Goal: Information Seeking & Learning: Obtain resource

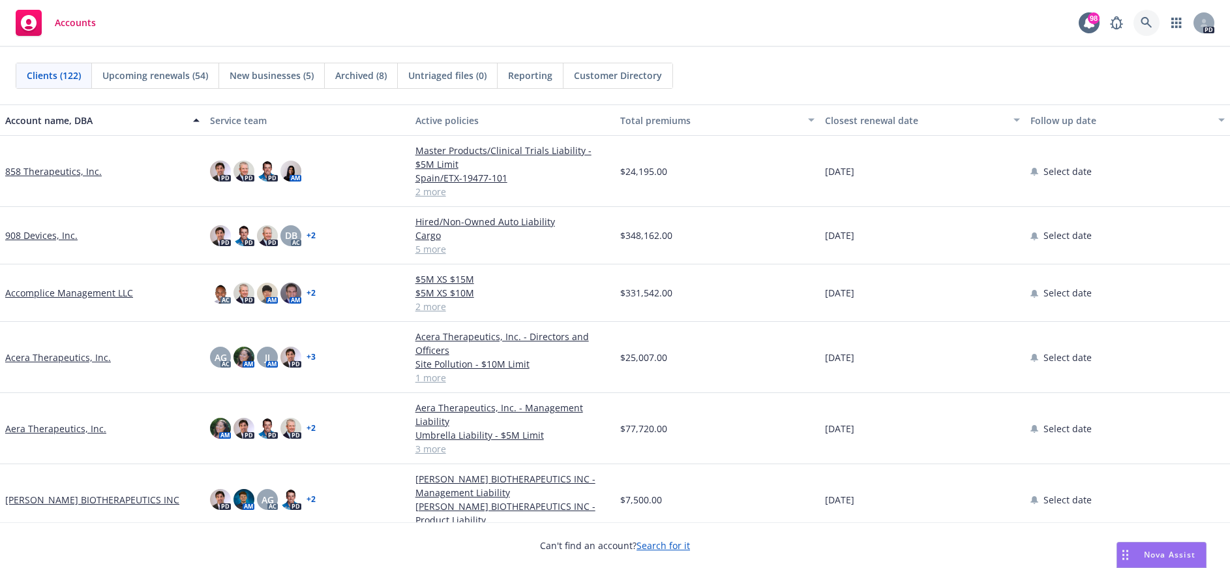
click at [1148, 24] on icon at bounding box center [1146, 22] width 11 height 11
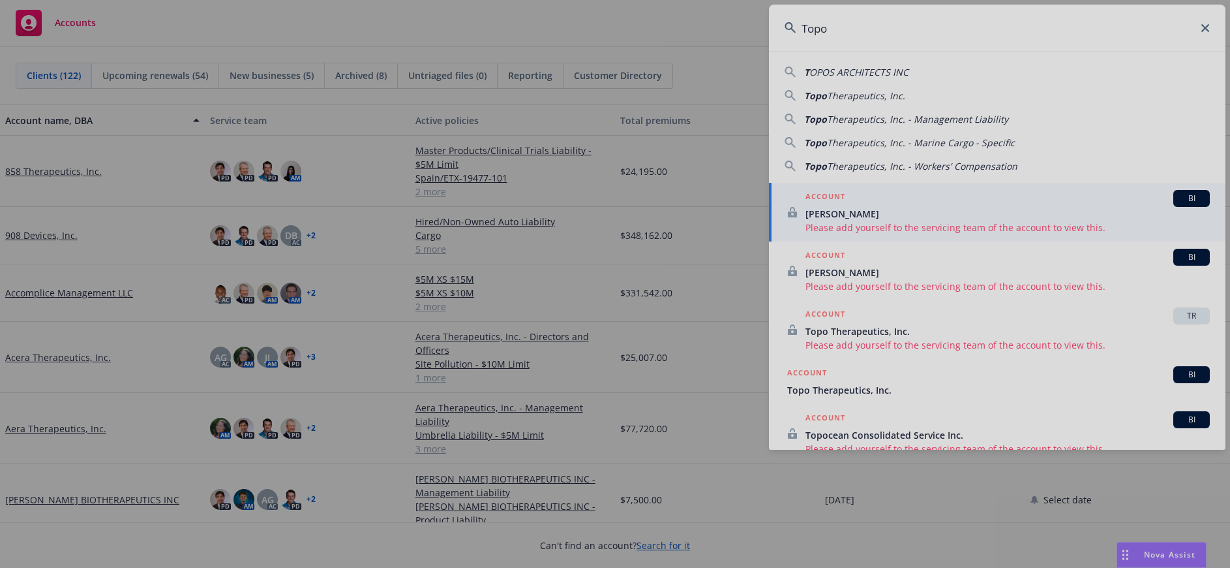
type input "Topo"
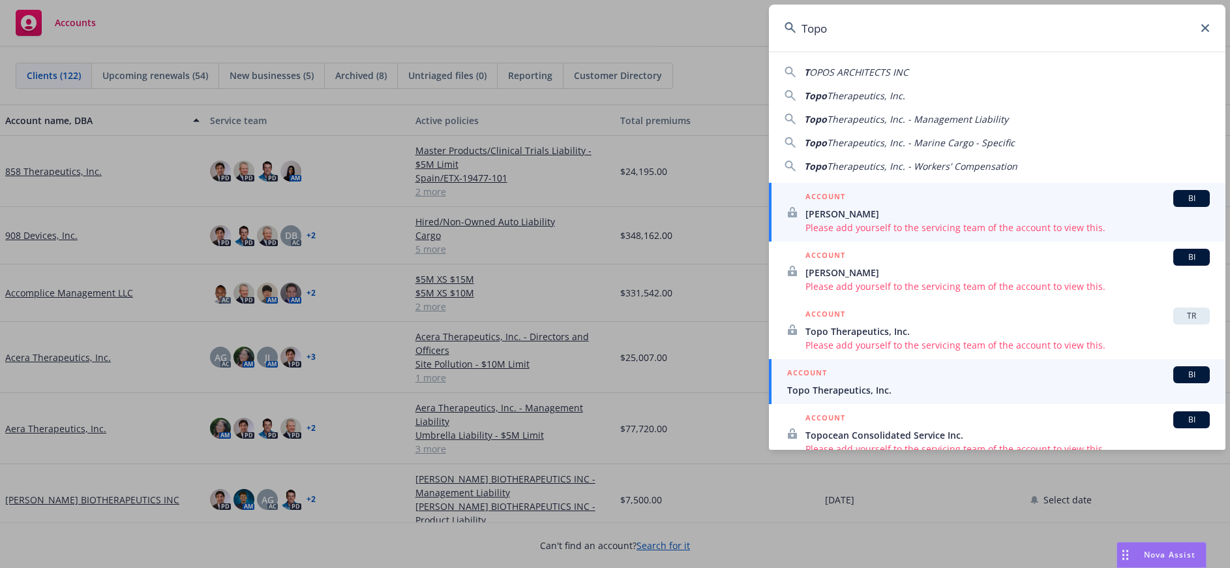
click at [837, 393] on span "Topo Therapeutics, Inc." at bounding box center [998, 390] width 423 height 14
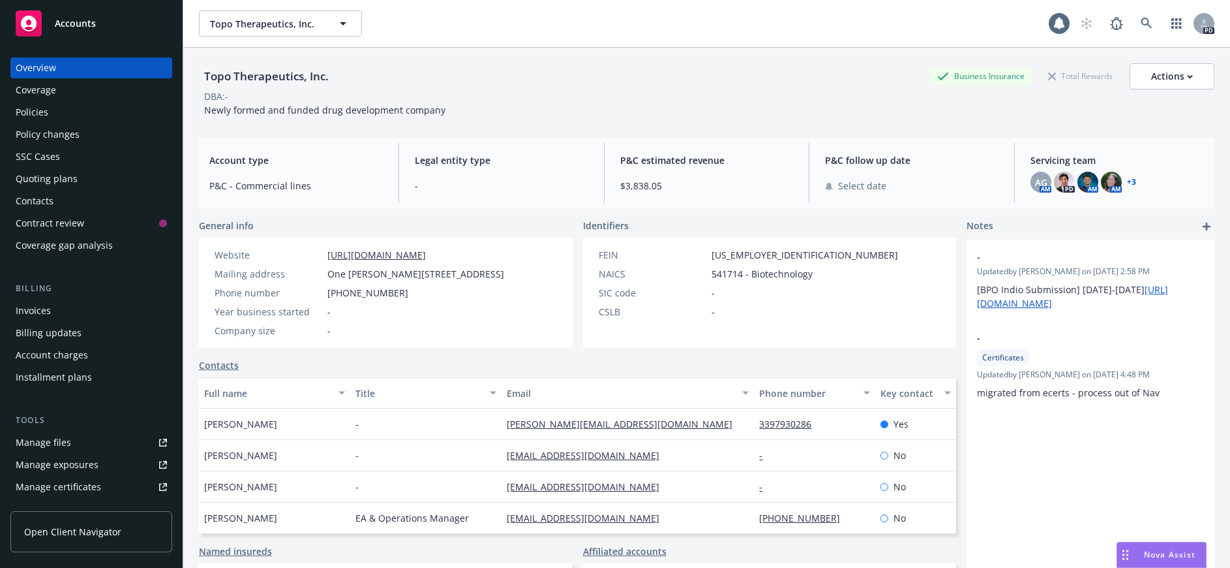
click at [37, 113] on div "Policies" at bounding box center [32, 112] width 33 height 21
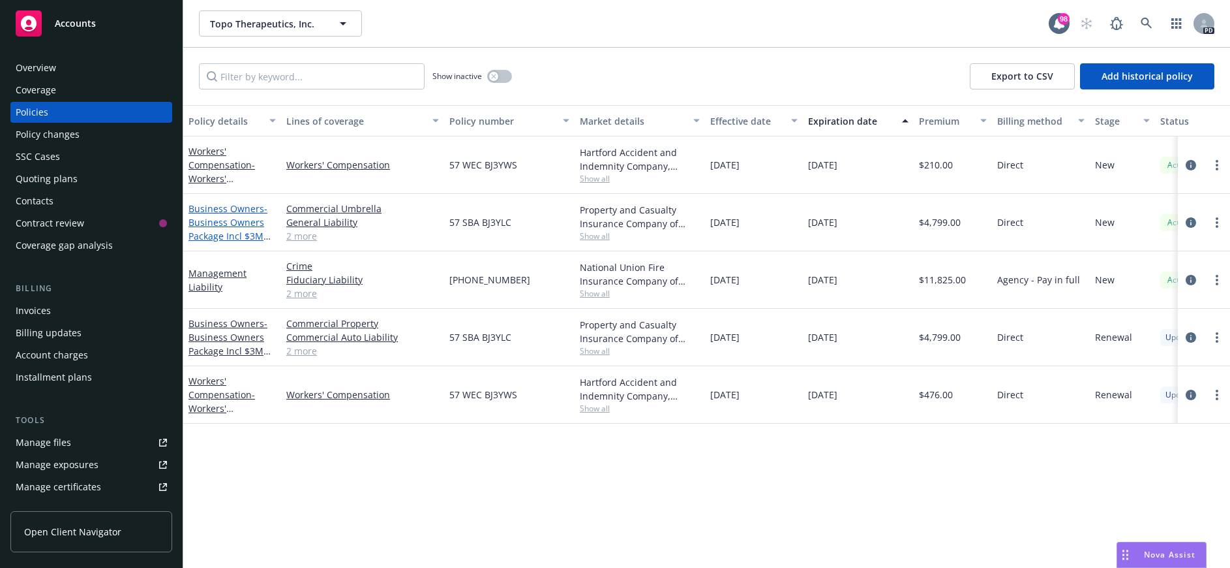
click at [213, 211] on link "Business Owners - Business Owners Package Incl $3M Umbrella" at bounding box center [228, 228] width 79 height 53
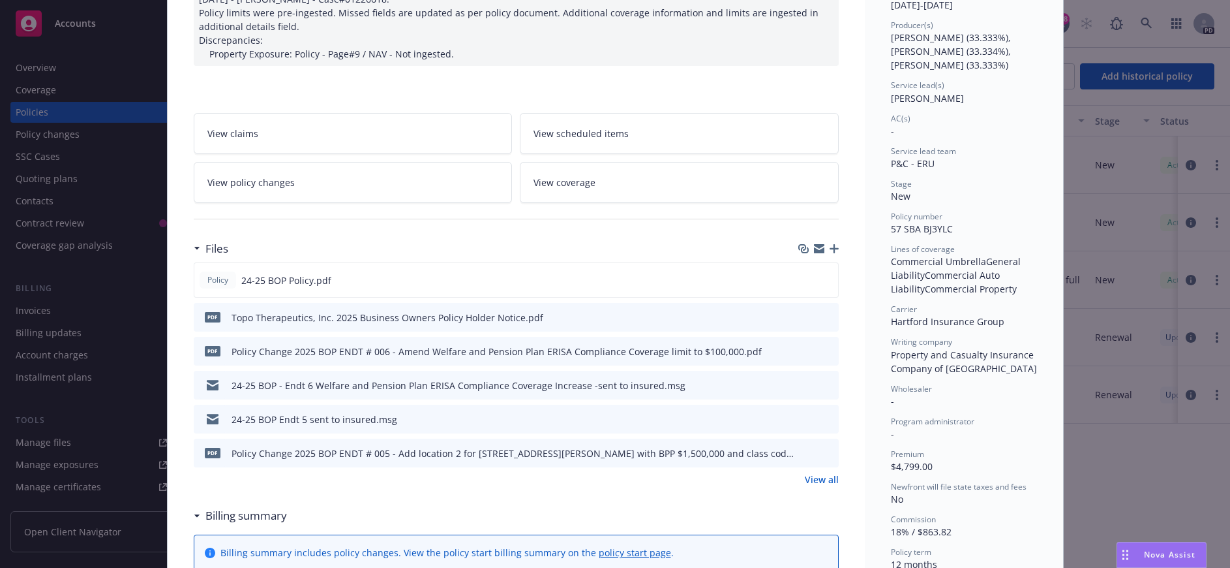
scroll to position [196, 0]
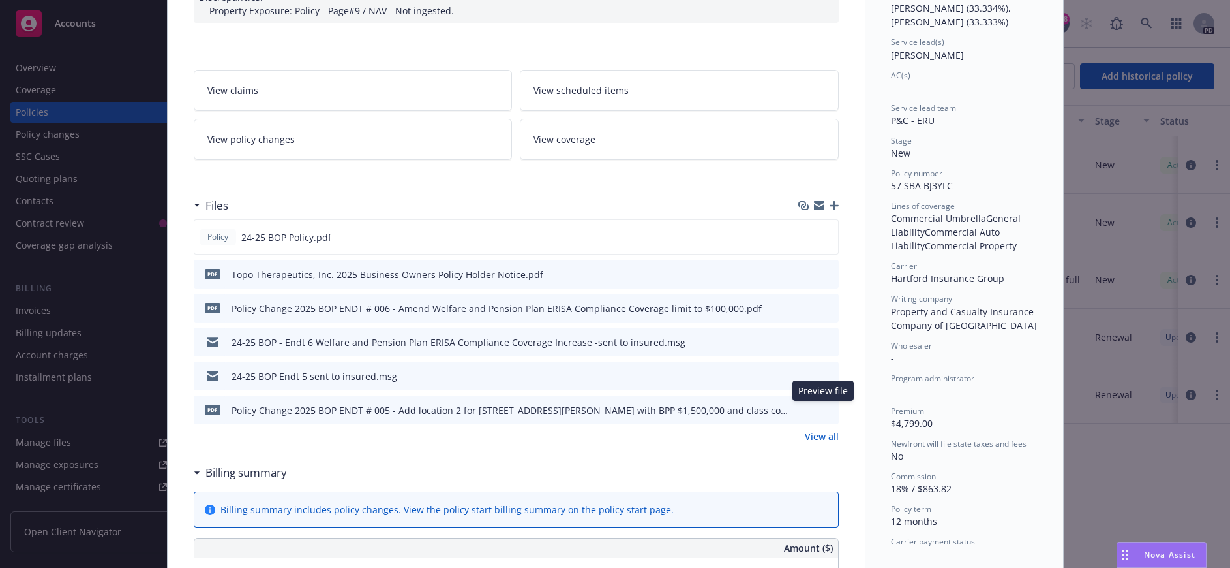
click at [821, 406] on icon "preview file" at bounding box center [827, 408] width 12 height 9
click at [820, 237] on icon "preview file" at bounding box center [826, 236] width 12 height 9
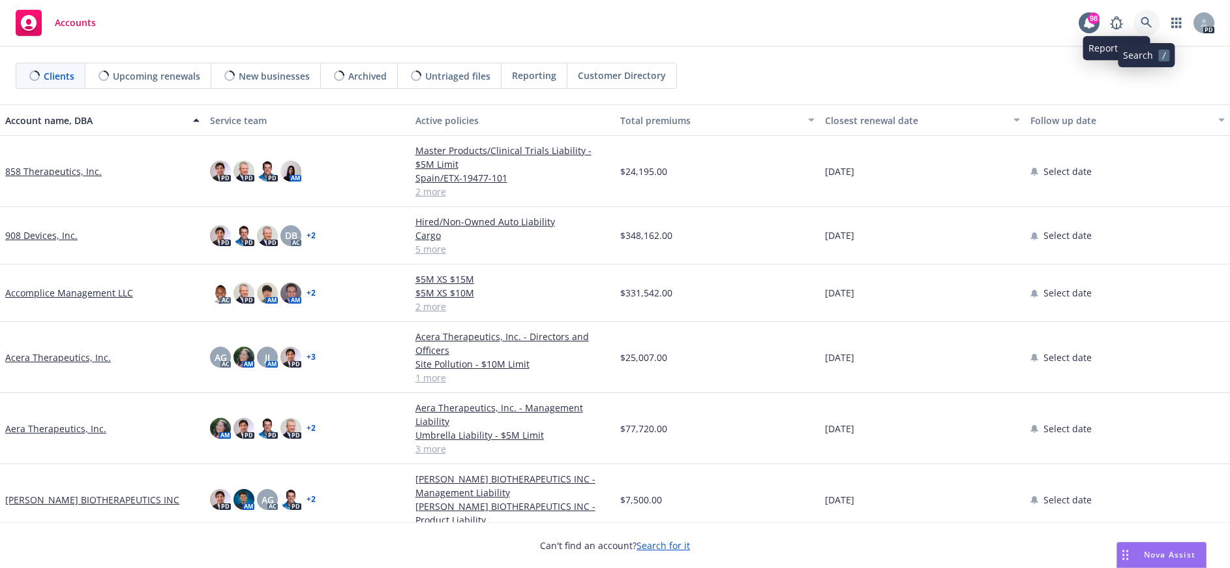
click at [1145, 17] on icon at bounding box center [1147, 23] width 12 height 12
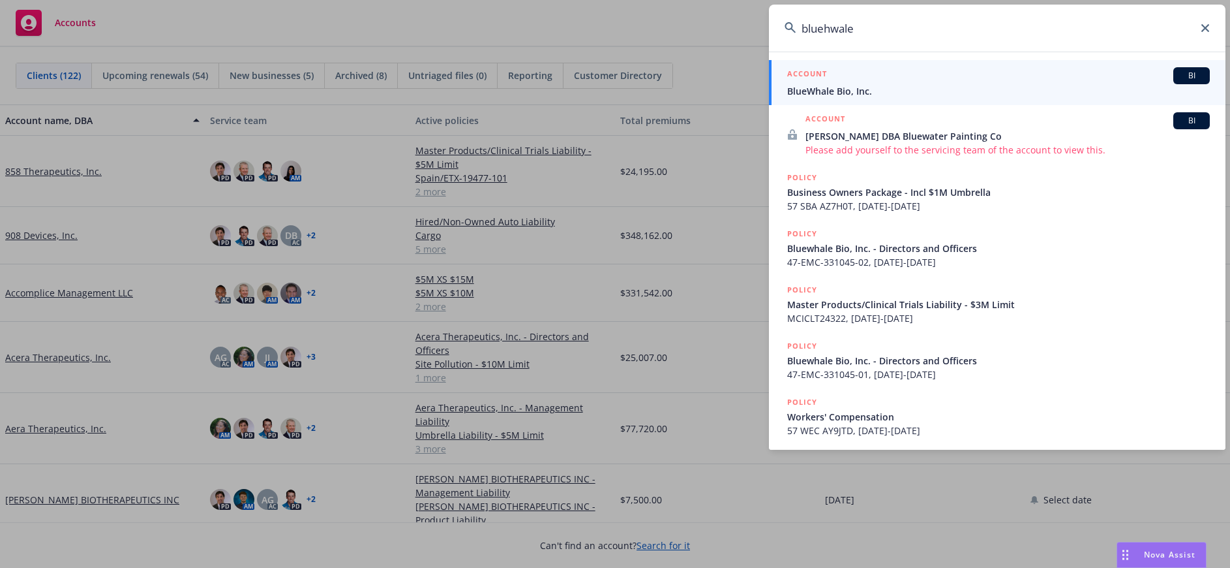
type input "bluehwale"
click at [876, 91] on span "BlueWhale Bio, Inc." at bounding box center [998, 91] width 423 height 14
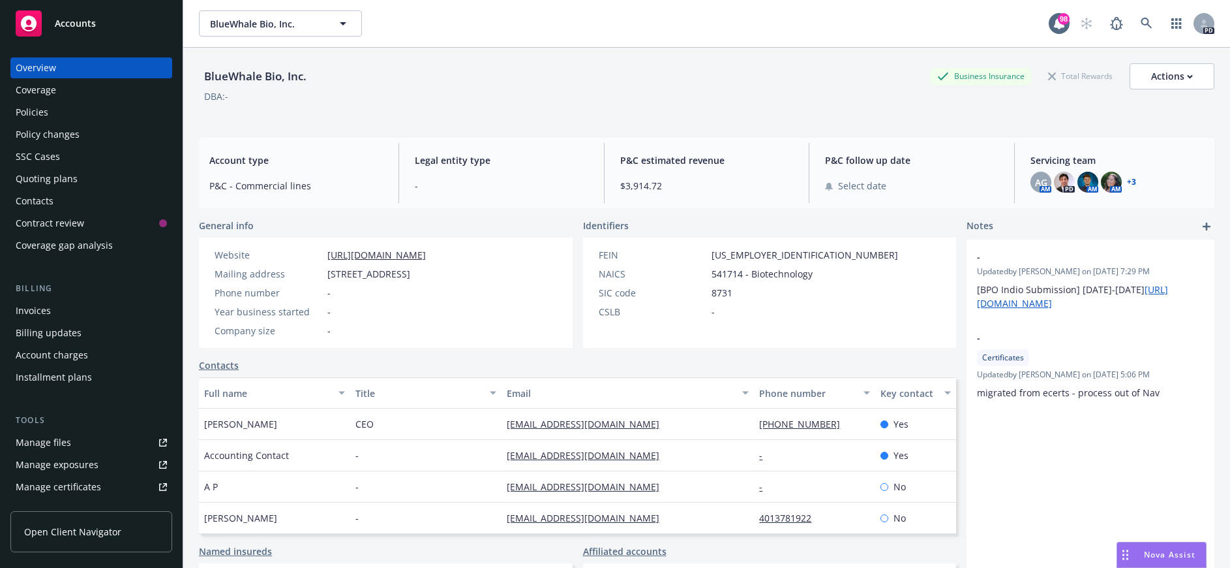
click at [47, 111] on div "Policies" at bounding box center [32, 112] width 33 height 21
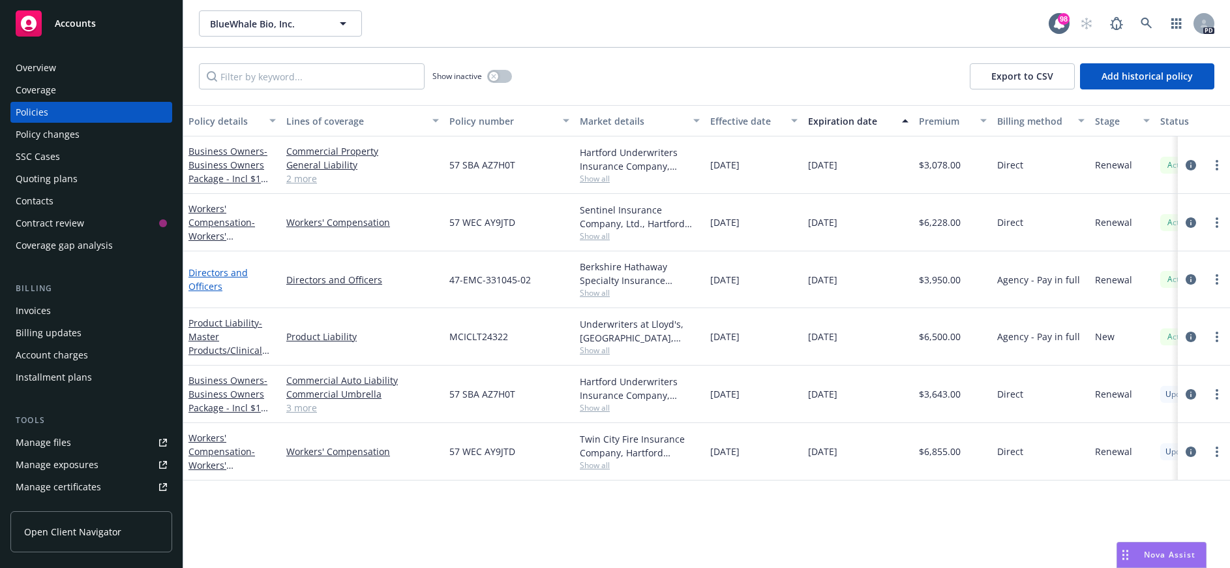
click at [219, 271] on link "Directors and Officers" at bounding box center [218, 279] width 59 height 26
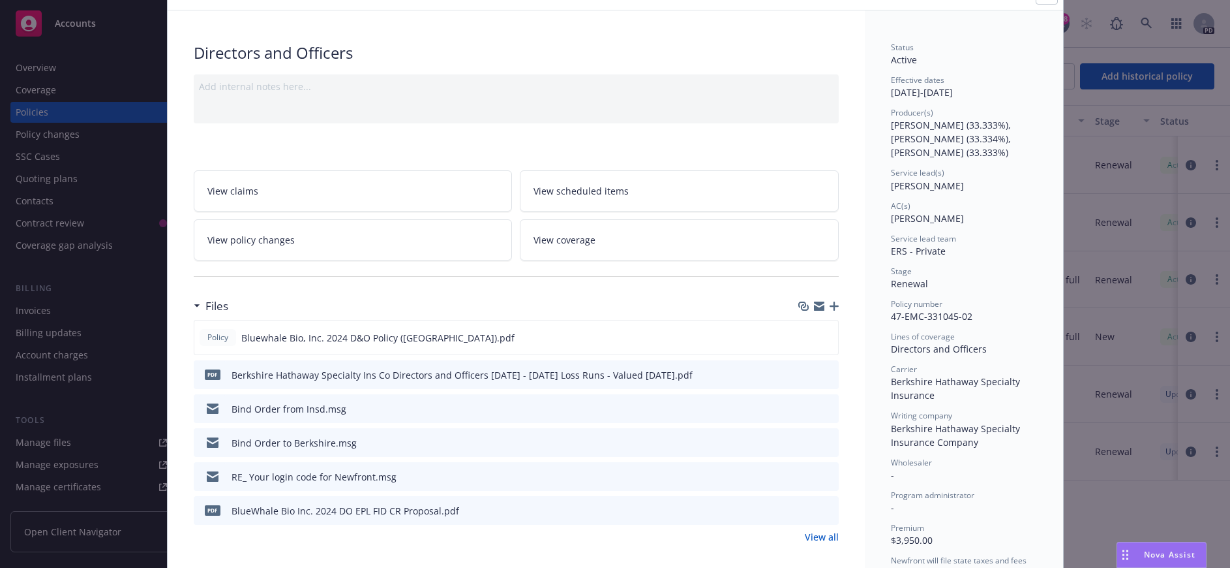
scroll to position [130, 0]
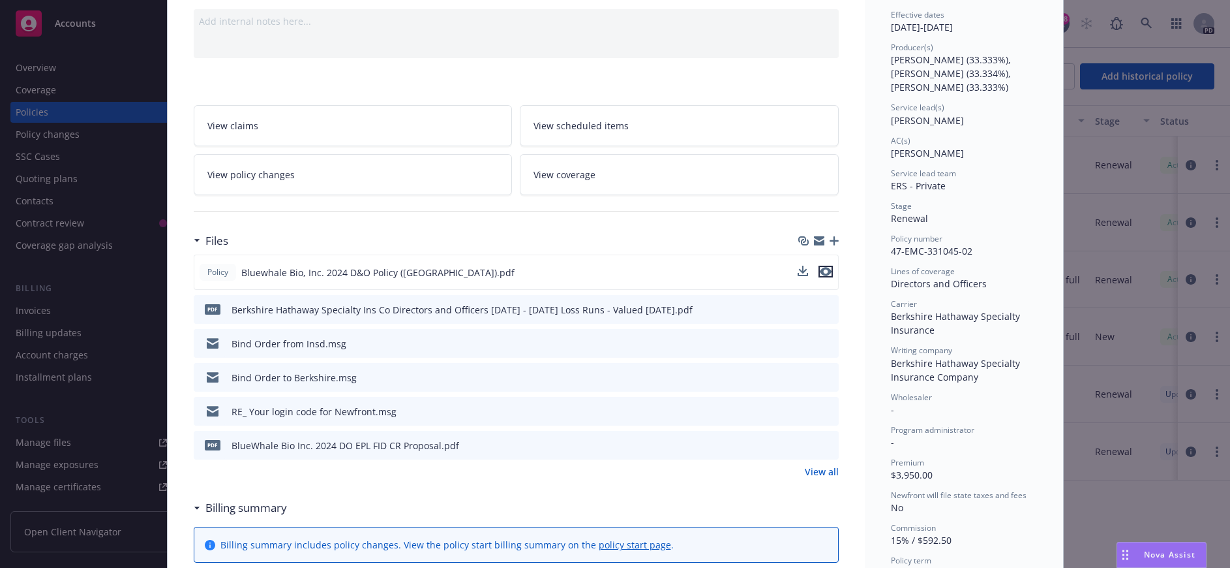
click at [823, 273] on icon "preview file" at bounding box center [826, 271] width 12 height 9
